Goal: Task Accomplishment & Management: Use online tool/utility

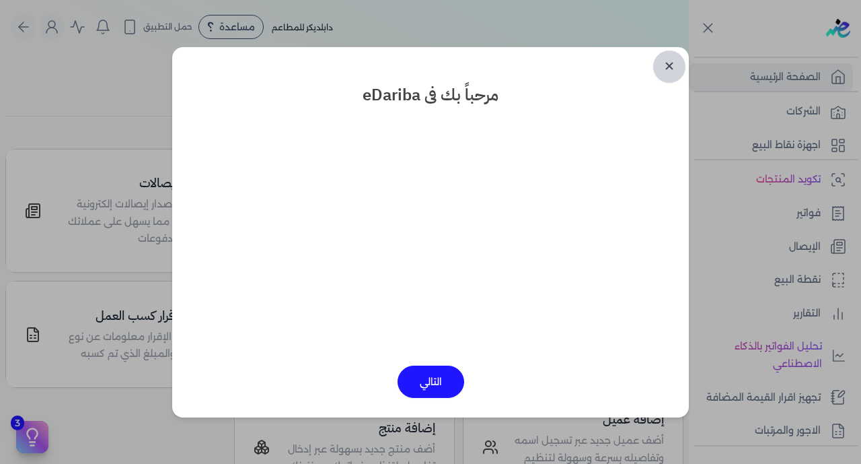
click at [669, 65] on link "✕" at bounding box center [669, 66] width 32 height 32
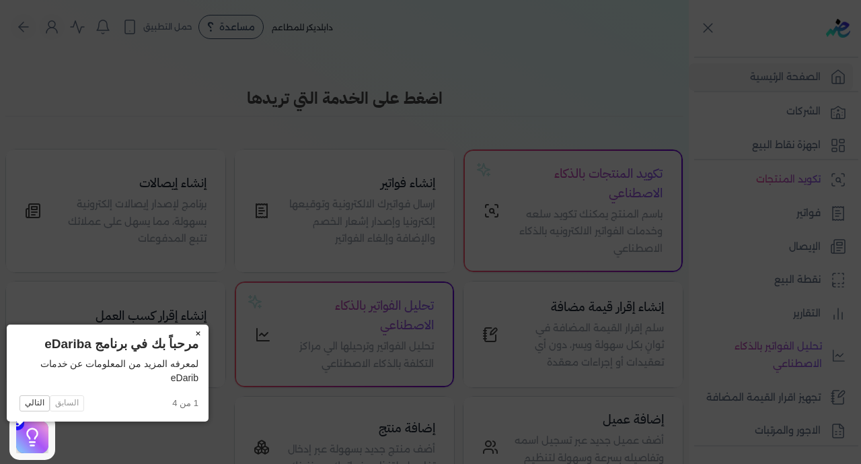
click at [187, 332] on button "×" at bounding box center [198, 333] width 22 height 19
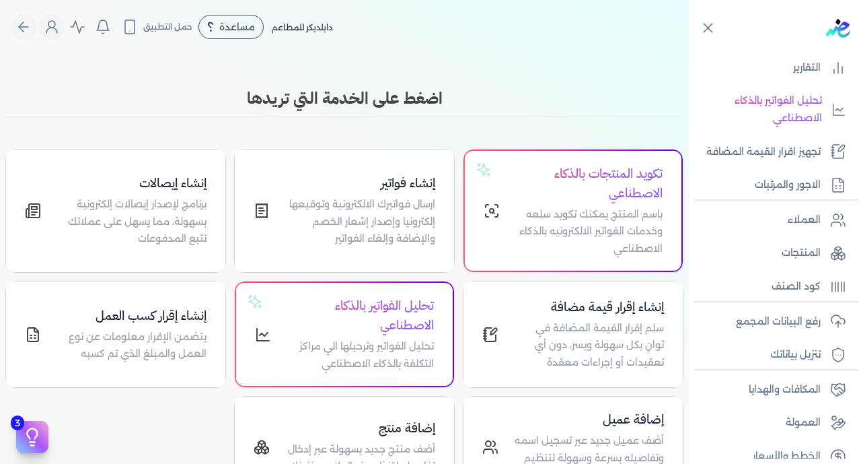
scroll to position [263, 0]
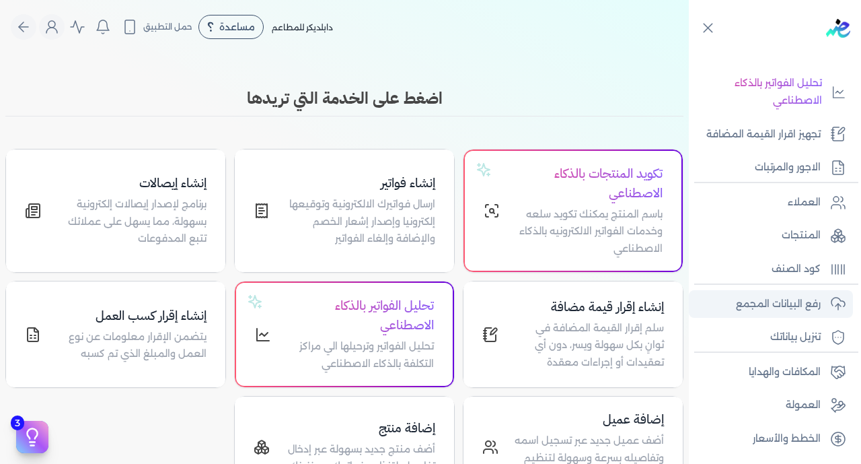
click at [784, 310] on p "رفع البيانات المجمع" at bounding box center [778, 303] width 85 height 17
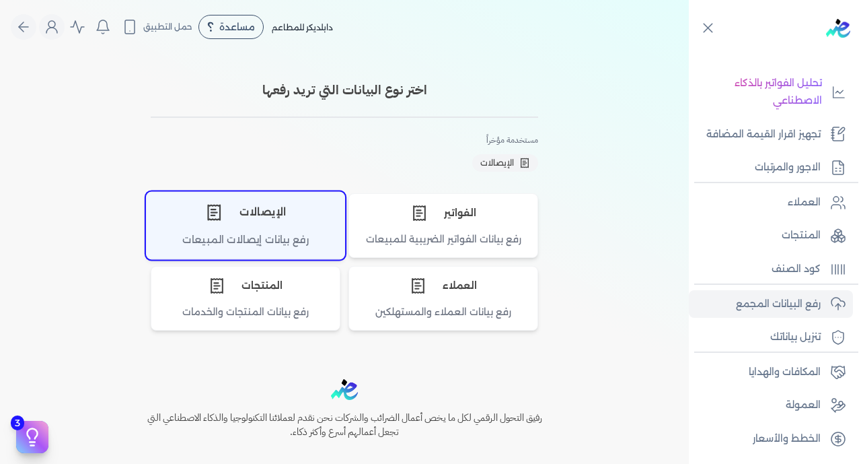
click at [291, 229] on div "الإيصالات" at bounding box center [246, 212] width 198 height 40
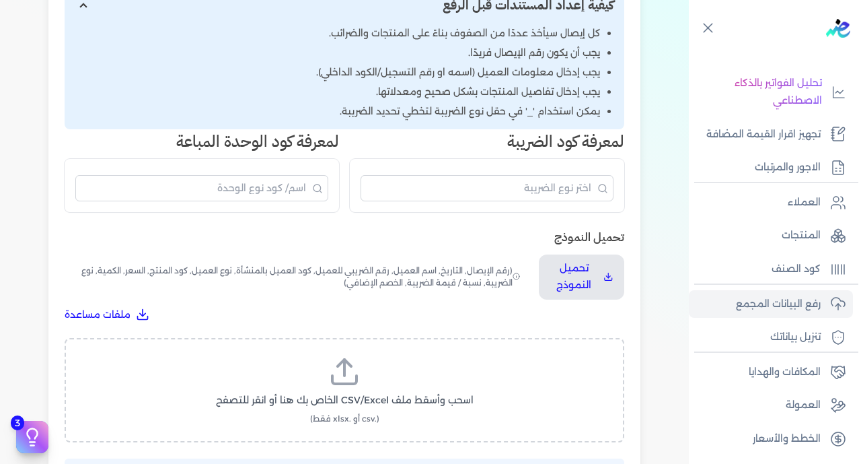
scroll to position [322, 0]
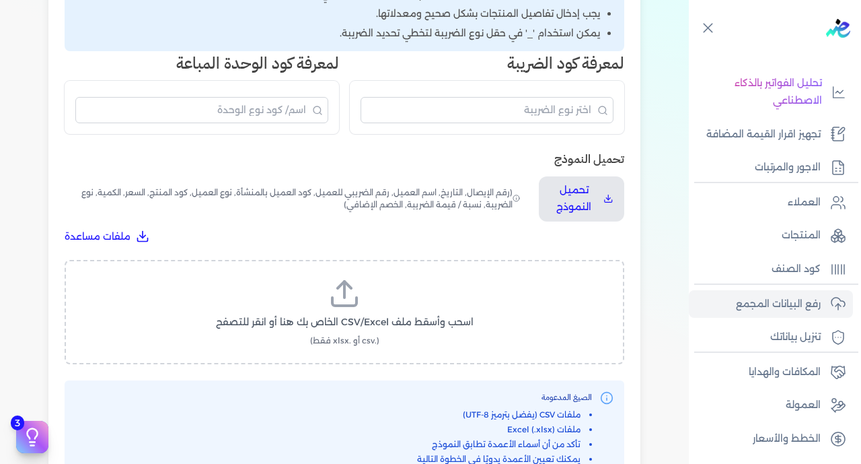
click at [374, 315] on span "اسحب وأسقط ملف CSV/Excel الخاص بك هنا أو انقر للتصفح" at bounding box center [345, 322] width 258 height 14
click at [0, 0] on input "اسحب وأسقط ملف CSV/Excel الخاص بك هنا أو انقر للتصفح (.csv أو .xlsx فقط)" at bounding box center [0, 0] width 0 height 0
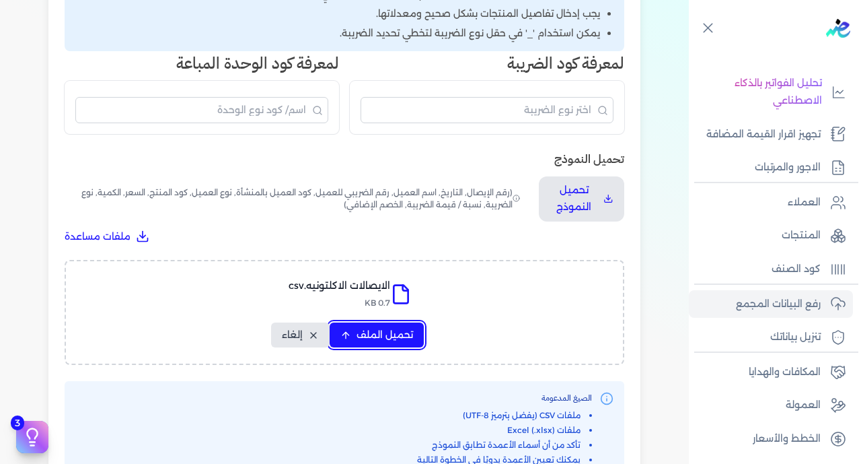
click at [389, 328] on span "تحميل الملف" at bounding box center [385, 335] width 57 height 14
select select "رقم الإيصال"
select select "سيريال المنتج"
select select "السعر"
select select "الكمية"
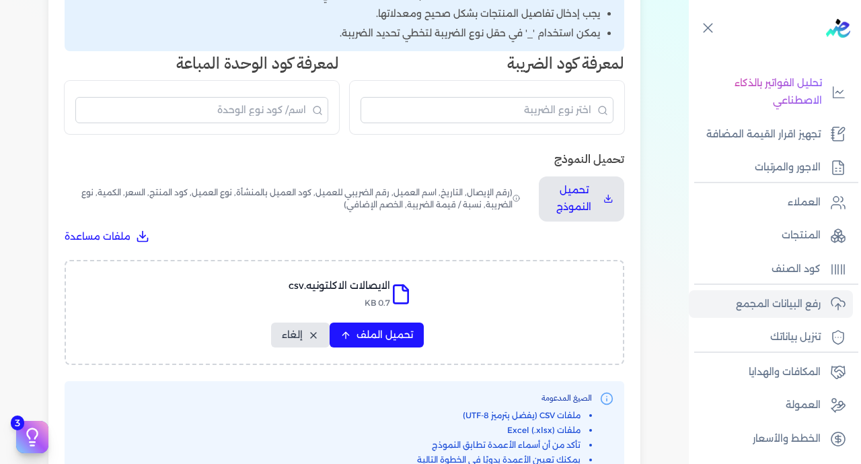
select select "نوع الضريبة"
select select "نسبة / قيمة الضريبة"
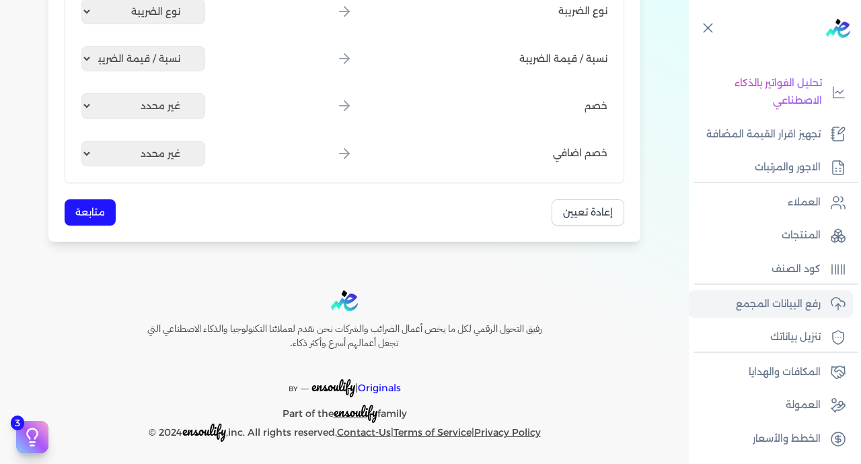
scroll to position [797, 0]
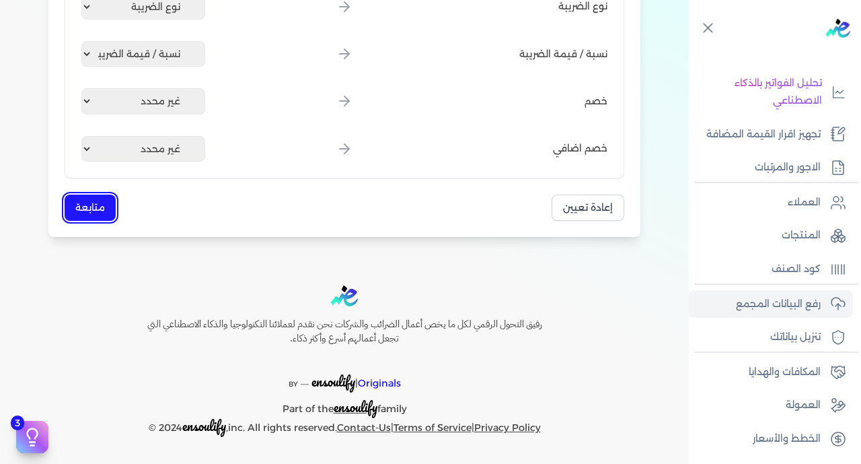
click at [77, 209] on button "متابعة" at bounding box center [90, 207] width 51 height 26
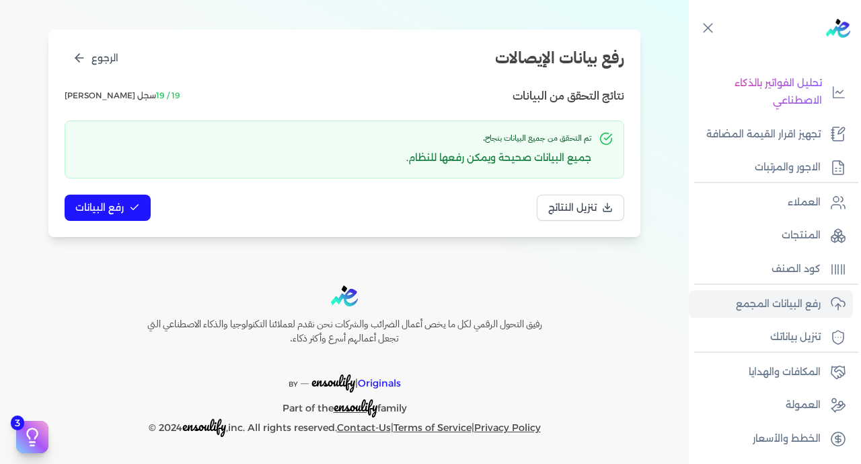
scroll to position [143, 0]
click at [120, 211] on span "رفع البيانات" at bounding box center [99, 208] width 48 height 14
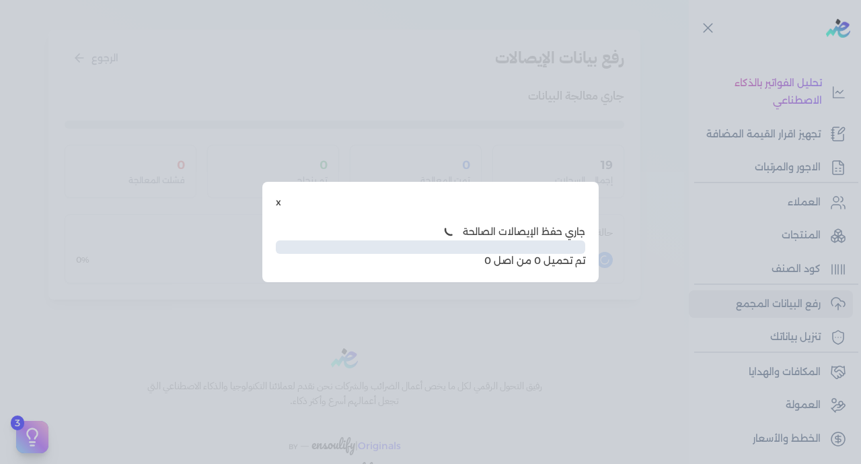
scroll to position [69, 0]
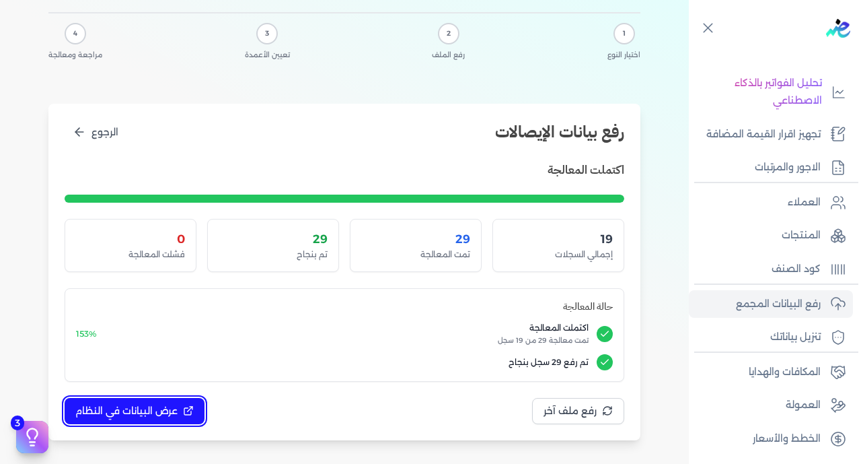
click at [156, 411] on span "عرض البيانات في النظام" at bounding box center [126, 411] width 102 height 14
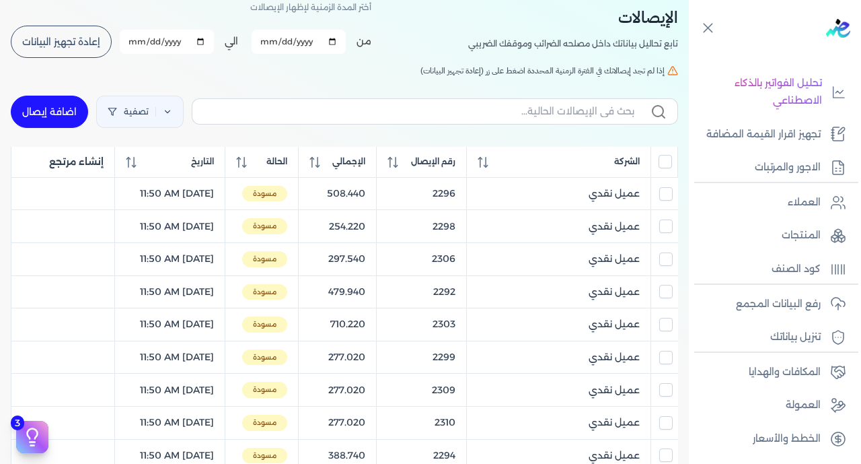
click at [668, 161] on input "All items unselected" at bounding box center [665, 161] width 13 height 13
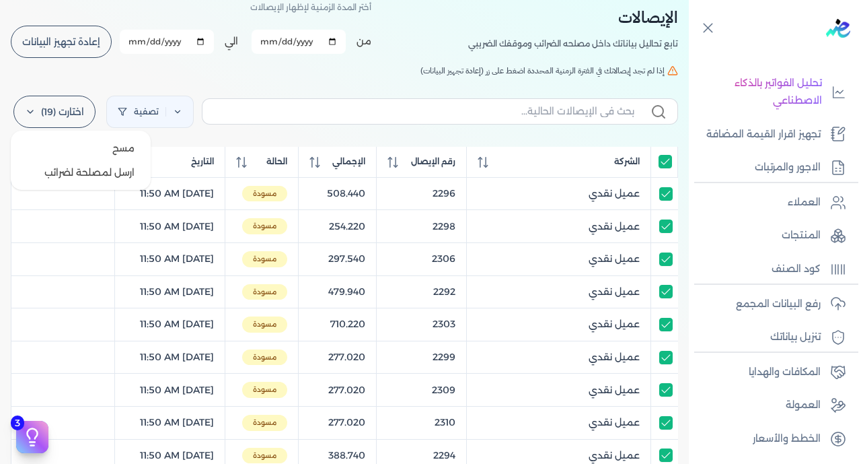
click at [65, 117] on label "اختارت (19)" at bounding box center [54, 112] width 82 height 32
click at [143, 172] on button "ارسل لمصلحة لضرائب" at bounding box center [80, 172] width 129 height 24
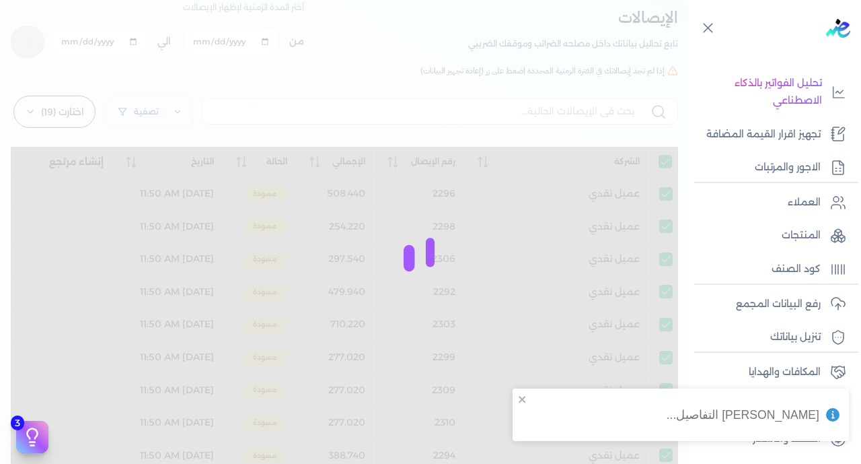
click at [120, 172] on div at bounding box center [430, 232] width 861 height 464
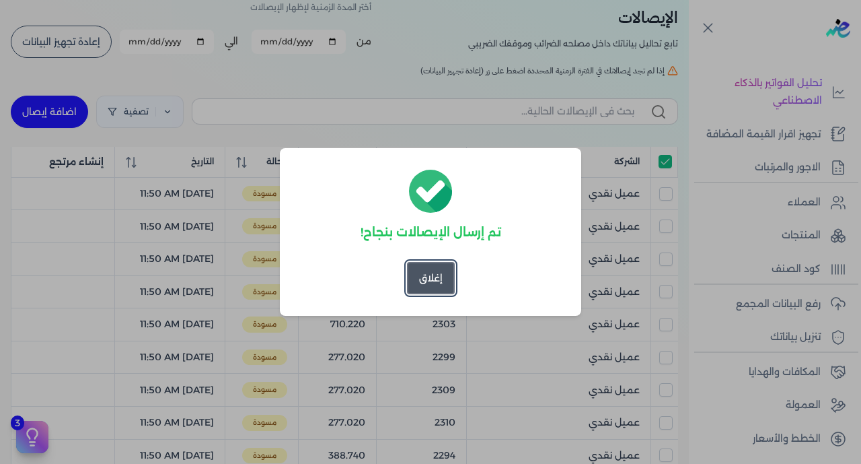
click at [433, 276] on button "إغلاق" at bounding box center [431, 278] width 48 height 32
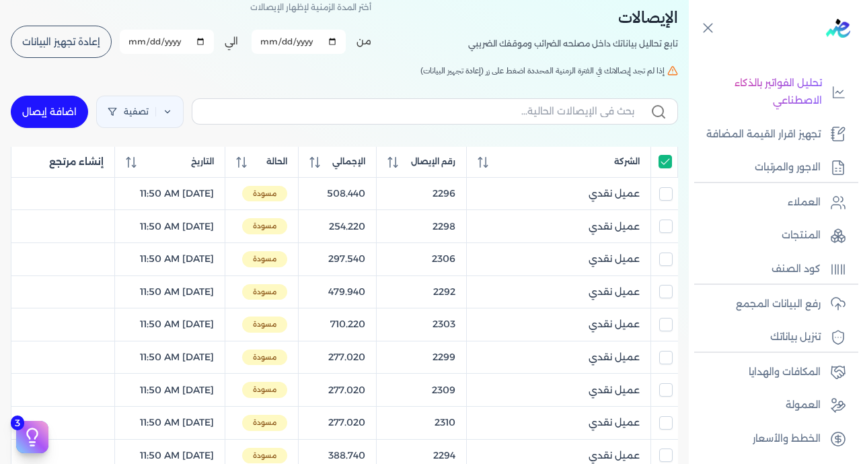
click at [670, 163] on input "All items selected" at bounding box center [665, 161] width 13 height 13
checkbox input "false"
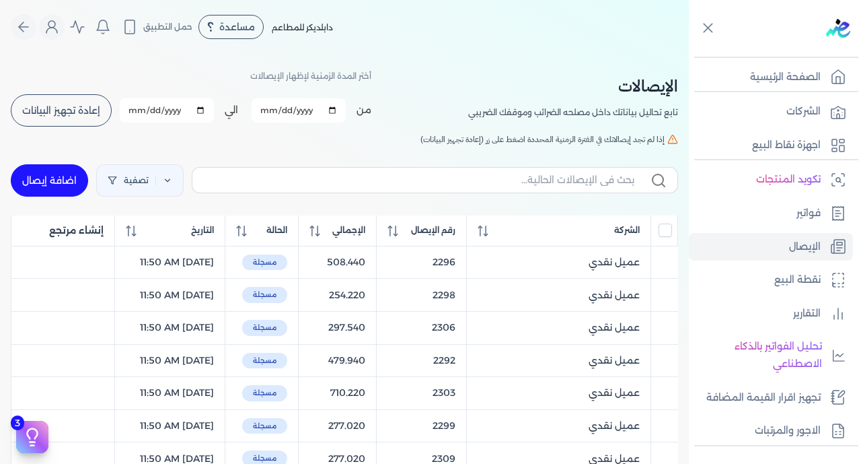
click at [79, 110] on span "إعادة تجهيز البيانات" at bounding box center [61, 110] width 78 height 9
click at [77, 106] on span "إعادة تجهيز البيانات" at bounding box center [61, 110] width 78 height 9
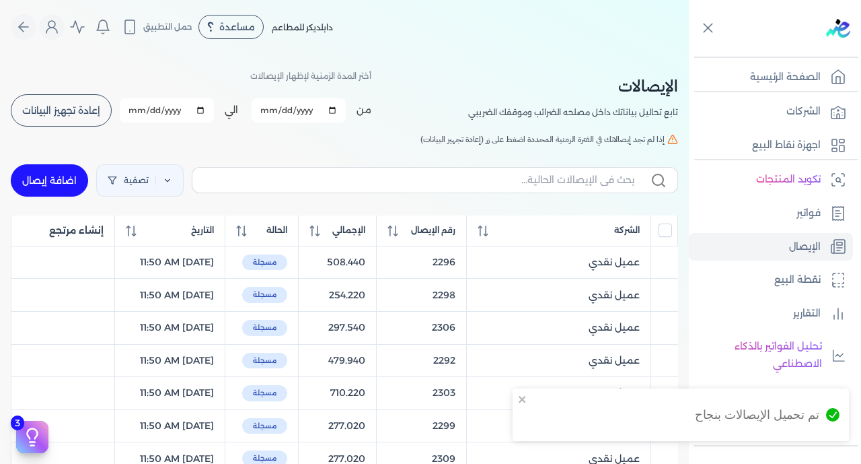
checkbox input "false"
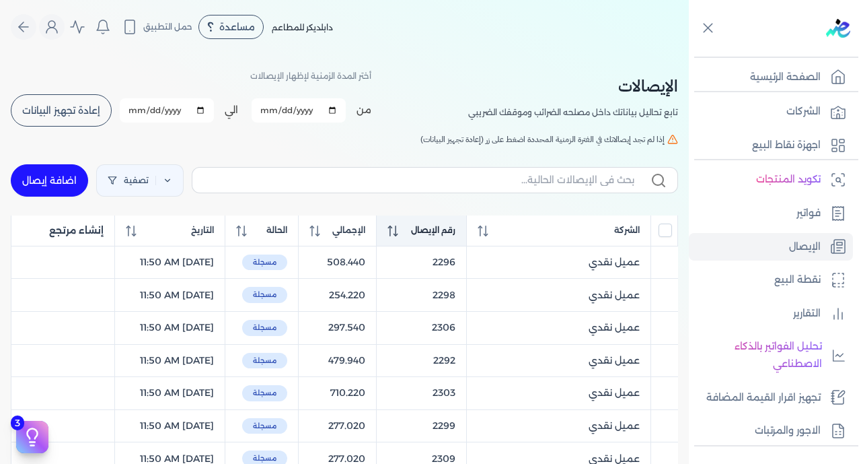
click at [453, 224] on span "رقم الإيصال" at bounding box center [433, 230] width 44 height 12
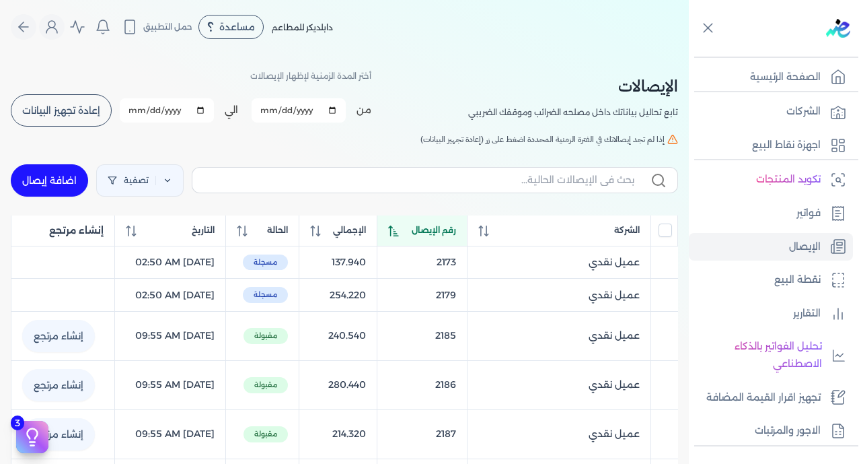
click at [453, 224] on span "رقم الإيصال" at bounding box center [434, 230] width 44 height 12
